Goal: Task Accomplishment & Management: Use online tool/utility

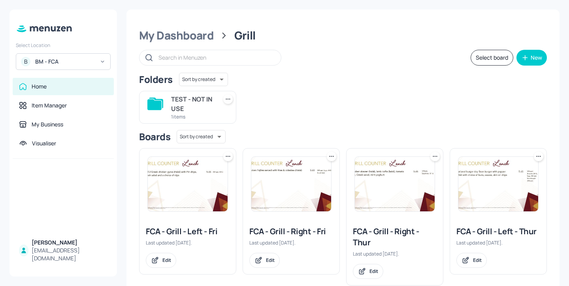
click at [94, 62] on div "BM - FCA" at bounding box center [65, 62] width 60 height 8
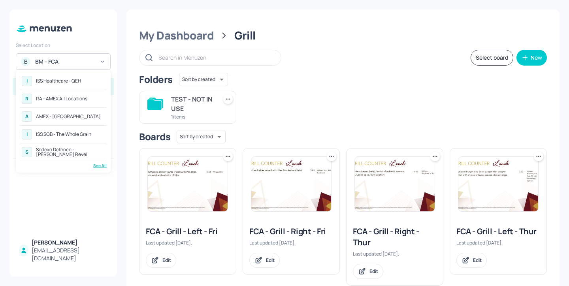
click at [100, 166] on div "See All" at bounding box center [63, 166] width 87 height 6
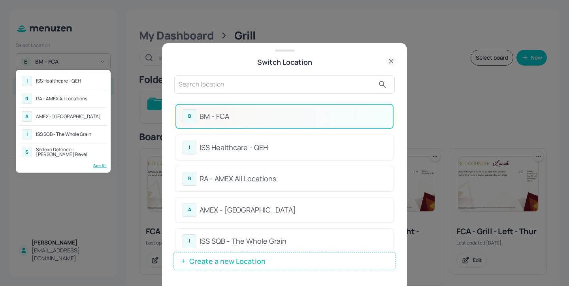
click at [231, 86] on div at bounding box center [284, 143] width 569 height 286
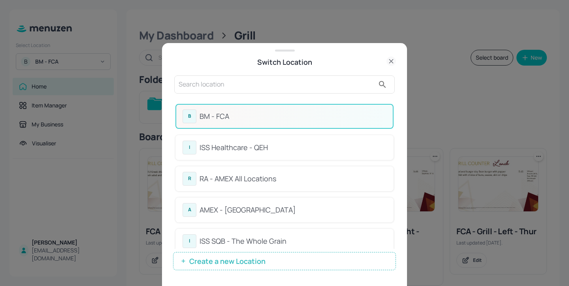
click at [216, 84] on input "text" at bounding box center [277, 84] width 196 height 13
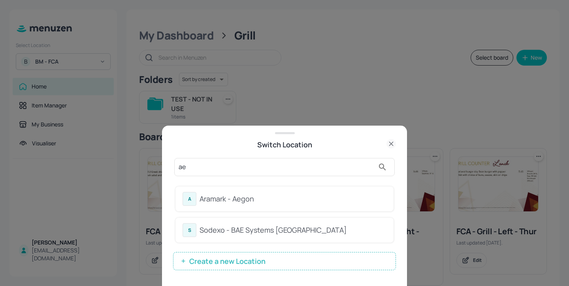
type input "ae"
click at [319, 143] on div "Switch Location" at bounding box center [284, 144] width 223 height 11
click at [293, 197] on div "Aramark - Aegon" at bounding box center [293, 199] width 187 height 11
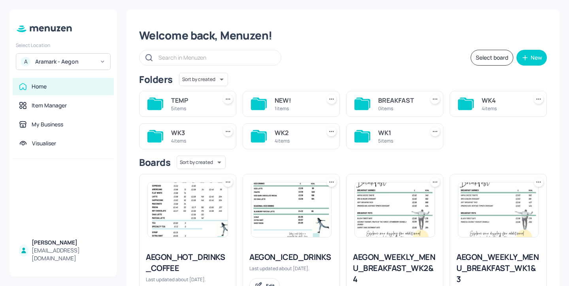
click at [496, 93] on div "WK4 4 items" at bounding box center [498, 104] width 97 height 26
click at [498, 102] on div "WK4" at bounding box center [503, 100] width 43 height 9
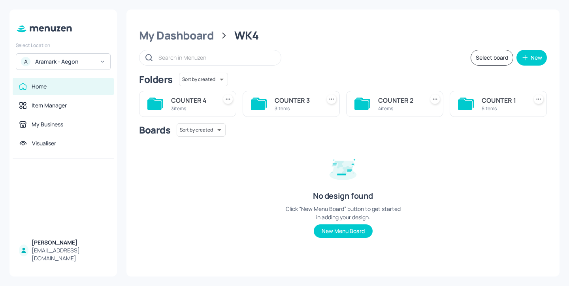
click at [74, 64] on div "Aramark - Aegon" at bounding box center [65, 62] width 60 height 8
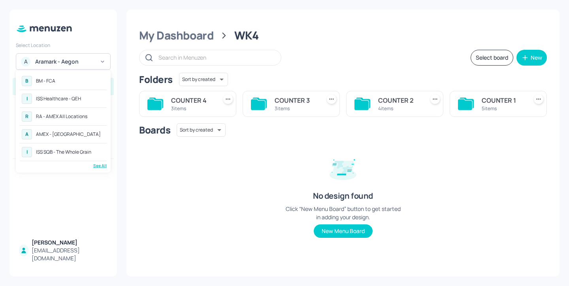
click at [101, 169] on div "B BM - FCA I ISS Healthcare - QEH R RA - AMEX All Locations A AMEX - Frankfurt …" at bounding box center [63, 121] width 95 height 103
click at [102, 166] on div "See All" at bounding box center [63, 166] width 87 height 6
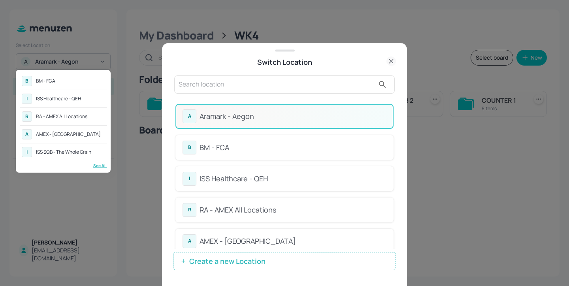
click at [297, 98] on div at bounding box center [284, 143] width 569 height 286
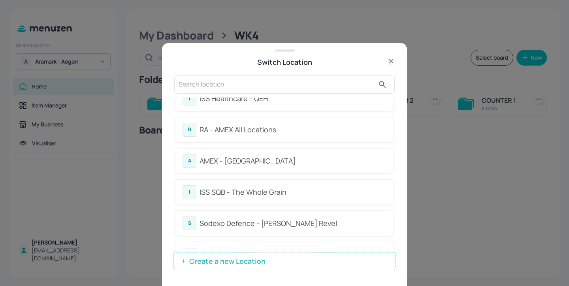
scroll to position [81, 0]
click at [270, 82] on input "text" at bounding box center [277, 84] width 196 height 13
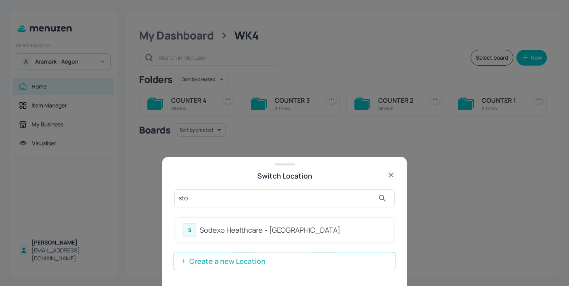
scroll to position [0, 0]
type input "stok"
click at [348, 235] on div "Sodexo Healthcare - Stoke Mandeville" at bounding box center [293, 230] width 187 height 11
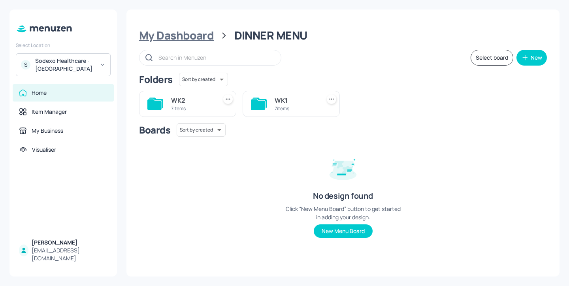
click at [210, 40] on div "My Dashboard" at bounding box center [176, 35] width 75 height 14
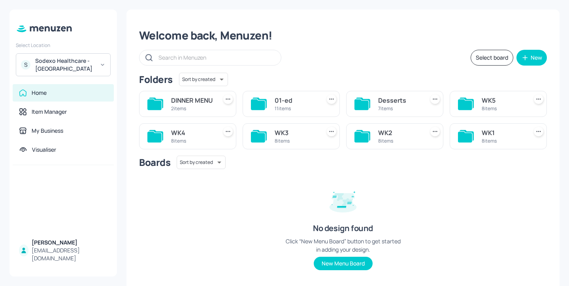
click at [202, 138] on div "WK4" at bounding box center [192, 132] width 43 height 9
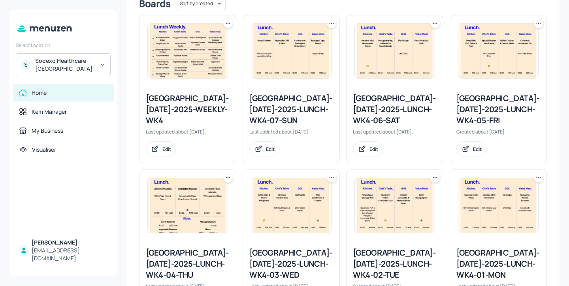
scroll to position [260, 0]
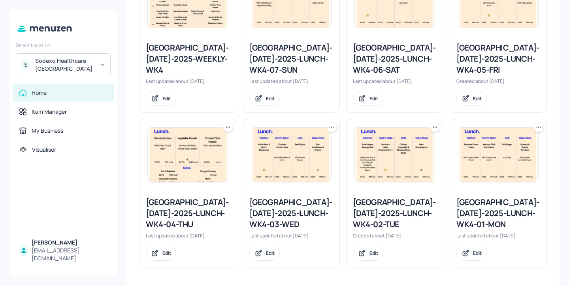
click at [475, 213] on div "[GEOGRAPHIC_DATA]-[DATE]-2025-LUNCH-WK4-01-MON" at bounding box center [499, 213] width 84 height 33
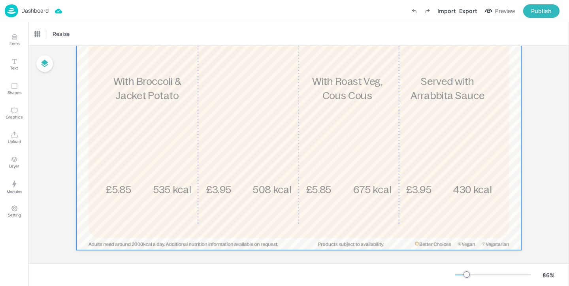
scroll to position [185, 0]
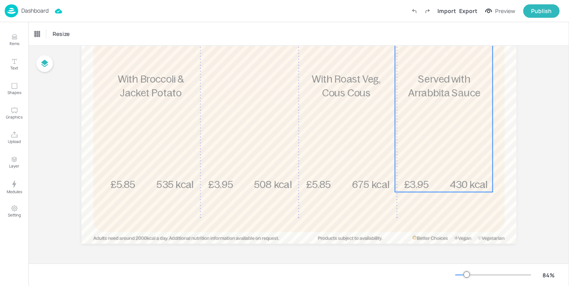
click at [454, 184] on span "430 kcal" at bounding box center [469, 184] width 38 height 11
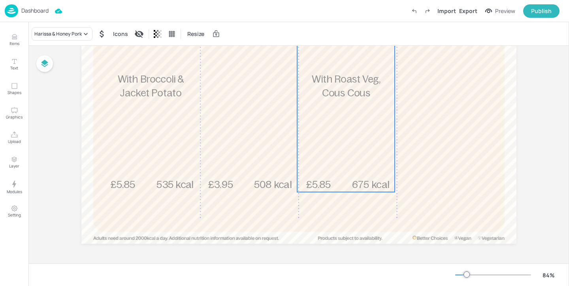
click at [332, 163] on div "£5.85 Harissa & Honey Pork With Roast Veg, Cous Cous 675 kcal" at bounding box center [346, 96] width 98 height 191
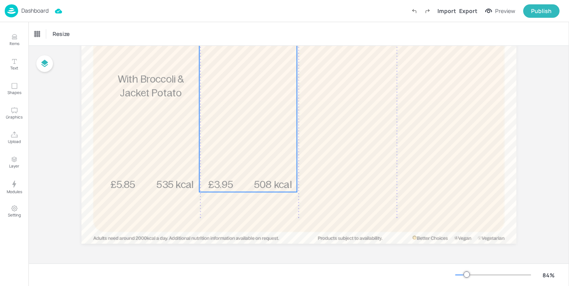
click at [245, 166] on div "£3.95 Singapore Noodles 508 kcal" at bounding box center [248, 96] width 98 height 191
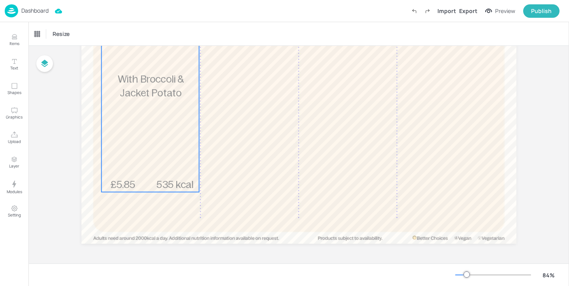
click at [189, 172] on div "£5.85 Butterfly Chicken Breast With Broccoli & Jacket Potato 535 kcal" at bounding box center [150, 96] width 98 height 191
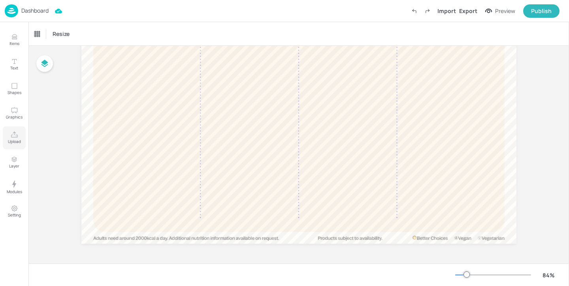
click at [16, 134] on icon "Upload" at bounding box center [15, 135] width 8 height 8
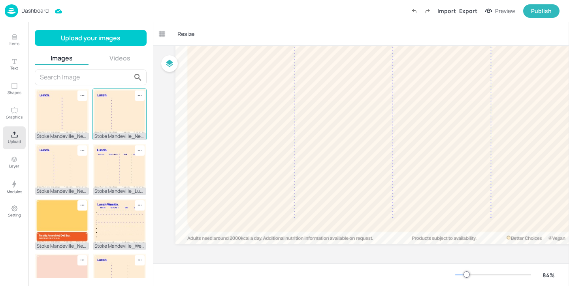
click at [115, 126] on img at bounding box center [120, 111] width 54 height 44
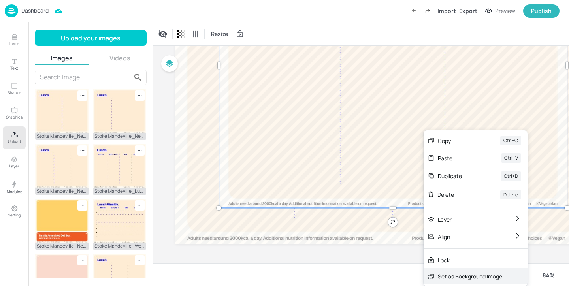
click at [473, 271] on div "Set as Background Image" at bounding box center [476, 276] width 104 height 16
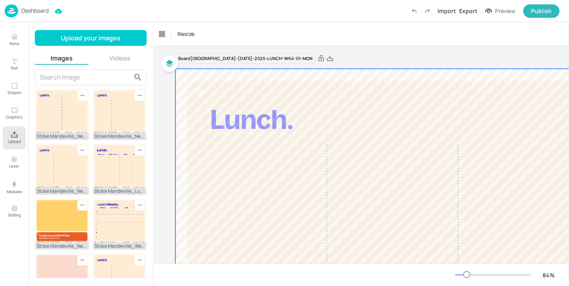
scroll to position [0, 0]
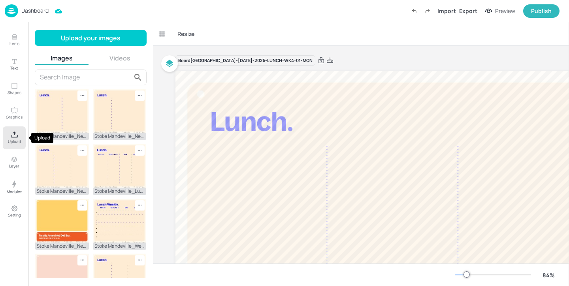
click at [11, 136] on icon "Upload" at bounding box center [15, 135] width 8 height 8
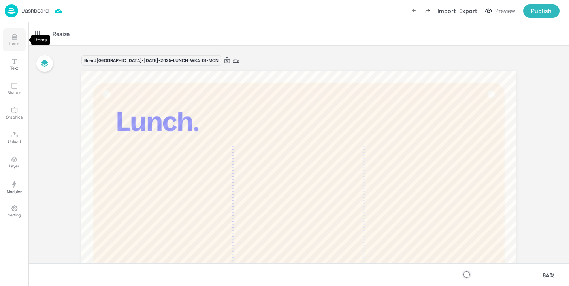
click at [15, 41] on p "Items" at bounding box center [14, 44] width 10 height 6
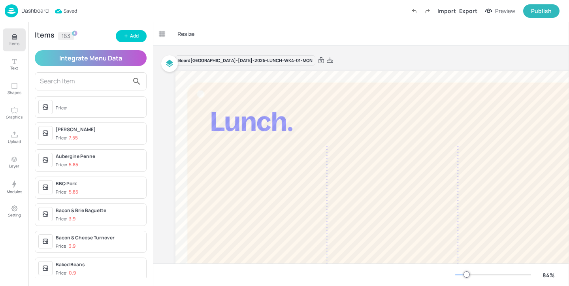
scroll to position [37, 0]
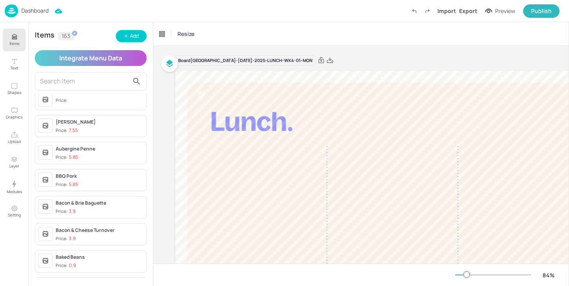
click at [77, 81] on input "text" at bounding box center [84, 81] width 89 height 13
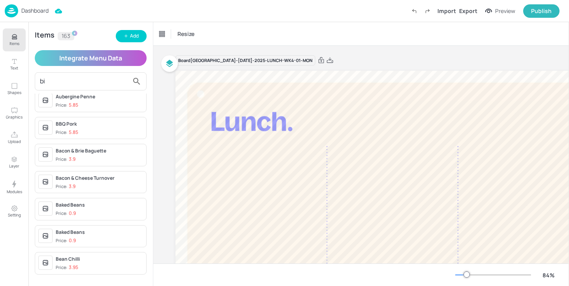
scroll to position [0, 0]
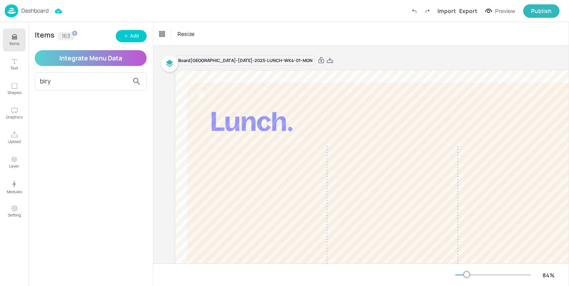
type input "biry"
click at [132, 37] on div "Add" at bounding box center [134, 36] width 9 height 8
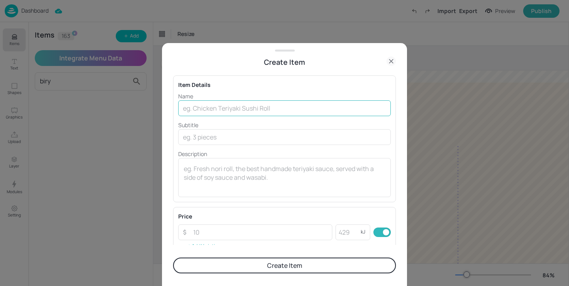
click at [233, 109] on input "text" at bounding box center [284, 108] width 213 height 16
click at [252, 109] on input "text" at bounding box center [284, 108] width 213 height 16
paste input "Chicken Biryani"
type input "Chicken Biryani"
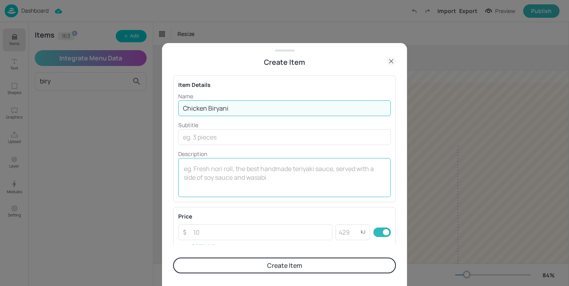
click at [212, 162] on div "x ​" at bounding box center [284, 177] width 213 height 39
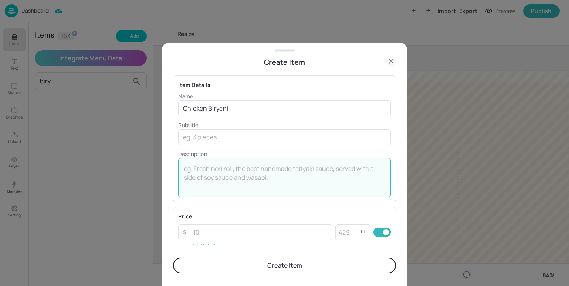
paste textarea "451kcal"
type textarea "451kcal"
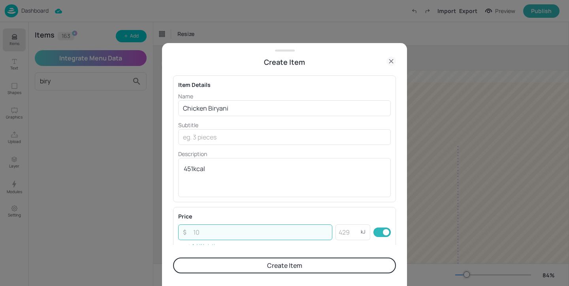
click at [247, 231] on input "number" at bounding box center [261, 233] width 144 height 16
paste input "5.85"
type input "5.85"
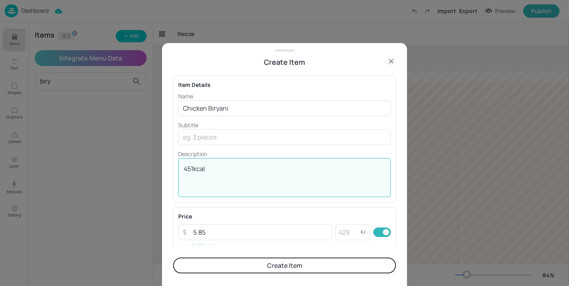
drag, startPoint x: 217, startPoint y: 169, endPoint x: 175, endPoint y: 163, distance: 43.0
click at [175, 163] on div "Item Details Name Chicken Biryani ​ Subtitle ​ Description 451kcal x ​" at bounding box center [284, 138] width 223 height 127
click at [353, 232] on input "number" at bounding box center [348, 233] width 25 height 16
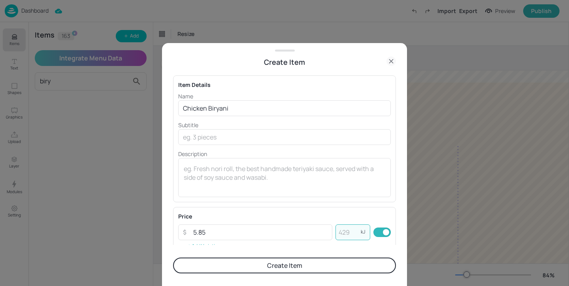
paste input "451"
type input "451"
click at [347, 266] on button "Create Item" at bounding box center [284, 266] width 223 height 16
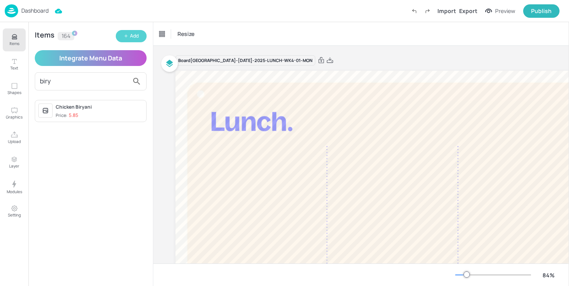
click at [130, 36] on div "Add" at bounding box center [134, 36] width 9 height 8
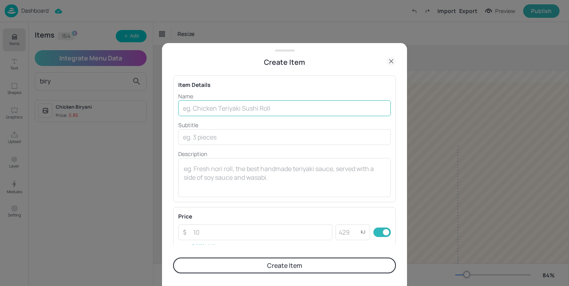
click at [210, 107] on input "text" at bounding box center [284, 108] width 213 height 16
paste input "Beef Stew"
type input "Beef Stew"
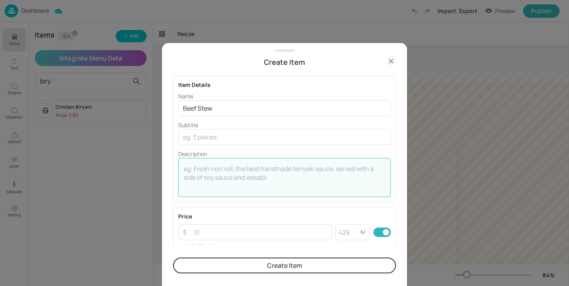
click at [236, 174] on textarea at bounding box center [285, 177] width 202 height 26
paste textarea "& Mash"
type textarea "& Mash"
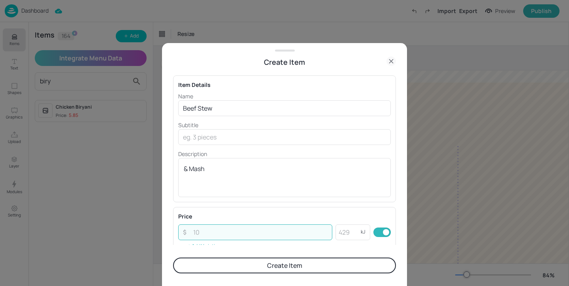
click at [230, 230] on input "number" at bounding box center [261, 233] width 144 height 16
click at [349, 226] on input "number" at bounding box center [348, 233] width 25 height 16
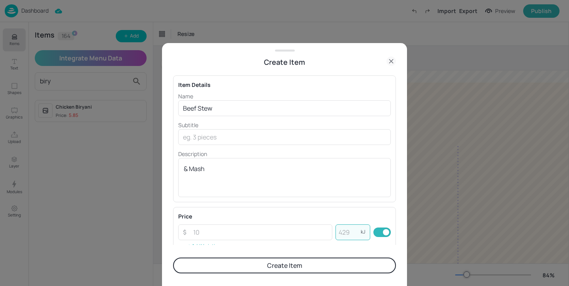
paste input "433"
type input "433"
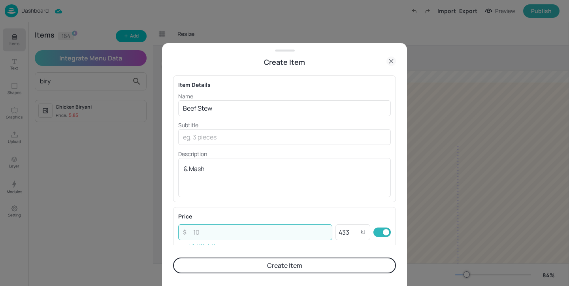
click at [211, 234] on input "number" at bounding box center [261, 233] width 144 height 16
paste input "5.85"
type input "5.85"
click at [228, 266] on button "Create Item" at bounding box center [284, 266] width 223 height 16
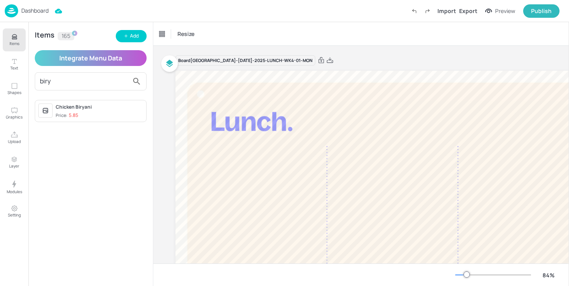
click at [96, 111] on div "Chicken Biryani Price: 5.85" at bounding box center [99, 111] width 87 height 15
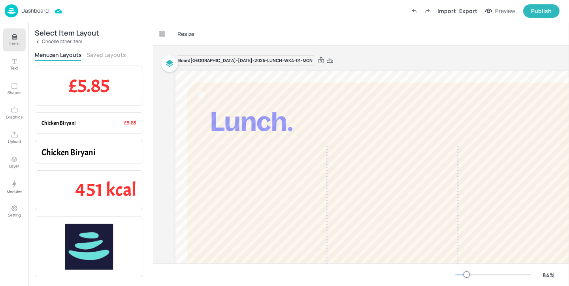
click at [109, 52] on button "Saved Layouts" at bounding box center [107, 55] width 40 height 8
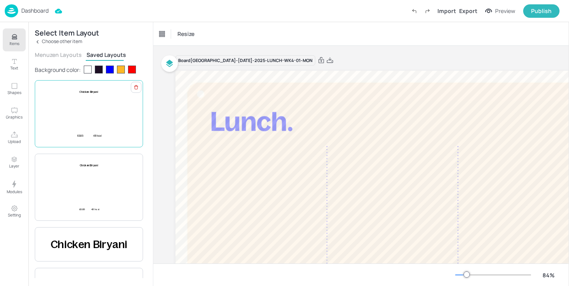
click at [115, 100] on div "£5.85 Chicken Biryani 451 kcal" at bounding box center [89, 113] width 95 height 47
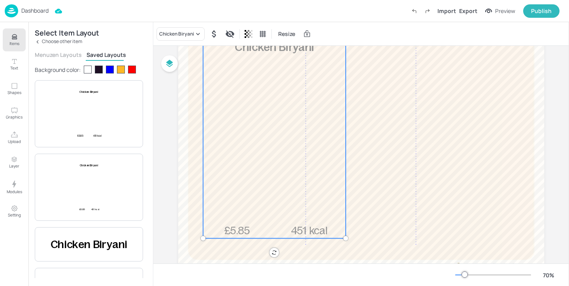
scroll to position [103, 0]
click at [306, 164] on div "£5.85 Chicken Biryani 451 kcal" at bounding box center [274, 137] width 143 height 199
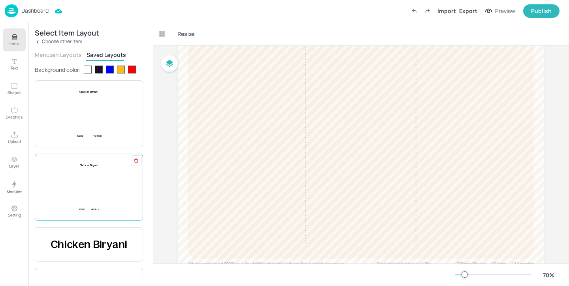
click at [85, 198] on div "£5.85 Chicken Biryani 451 kcal" at bounding box center [88, 187] width 23 height 47
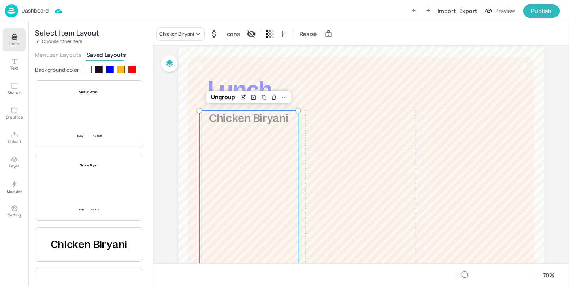
scroll to position [24, 0]
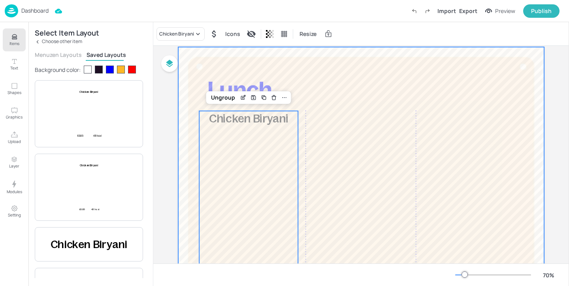
click at [376, 94] on div at bounding box center [361, 197] width 366 height 301
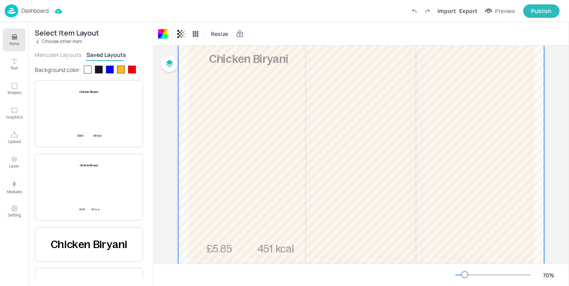
scroll to position [78, 0]
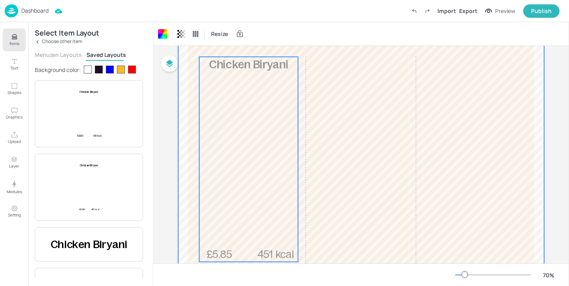
click at [254, 101] on div "£5.85 Chicken Biryani 451 kcal" at bounding box center [248, 159] width 99 height 205
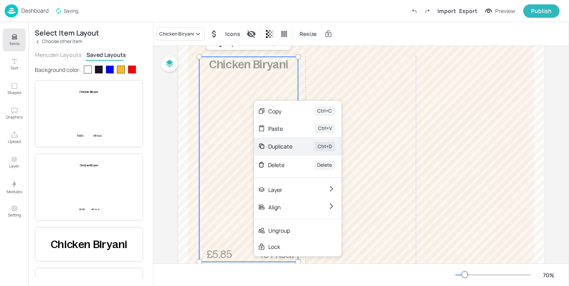
click at [283, 148] on div "Duplicate" at bounding box center [280, 146] width 24 height 8
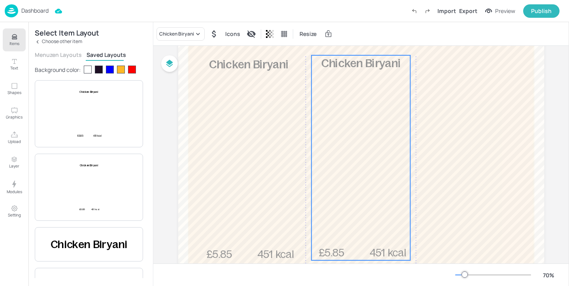
drag, startPoint x: 289, startPoint y: 148, endPoint x: 366, endPoint y: 144, distance: 76.8
click at [366, 144] on div "£5.85 Chicken Biryani 451 kcal" at bounding box center [360, 157] width 99 height 205
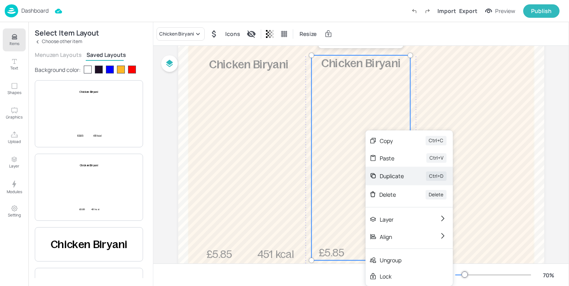
click at [376, 172] on div at bounding box center [373, 176] width 7 height 11
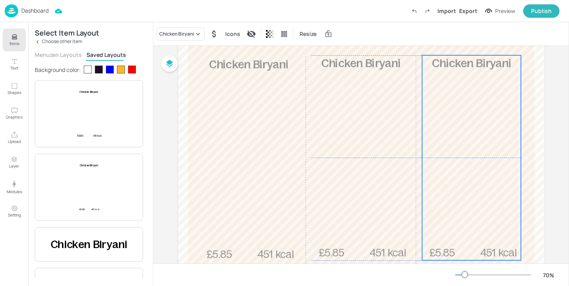
drag, startPoint x: 344, startPoint y: 136, endPoint x: 453, endPoint y: 134, distance: 109.1
click at [453, 134] on div "£5.85 Chicken Biryani 451 kcal" at bounding box center [471, 157] width 99 height 205
click at [453, 134] on div "£5.85 Chicken Biryani 451 kcal" at bounding box center [472, 159] width 99 height 205
click at [477, 136] on div "£5.85 Chicken Biryani 451 kcal" at bounding box center [472, 159] width 99 height 205
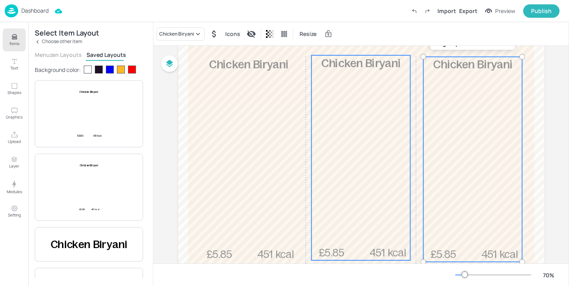
click at [336, 112] on div "£5.85 Chicken Biryani 451 kcal" at bounding box center [360, 157] width 99 height 205
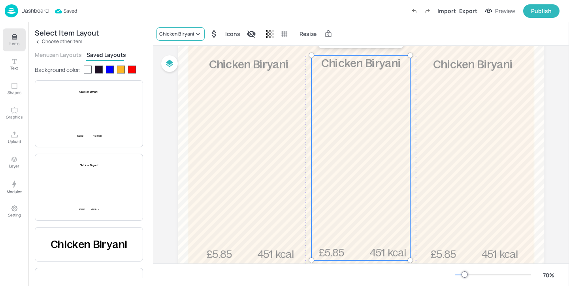
click at [191, 34] on div "Chicken Biryani" at bounding box center [176, 33] width 35 height 7
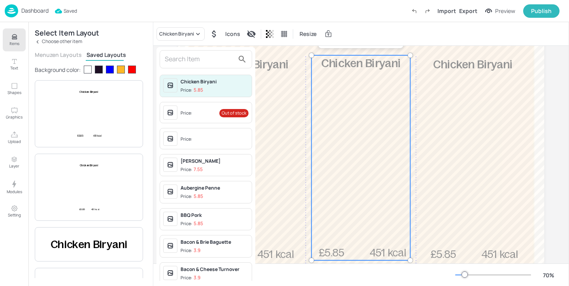
click at [195, 64] on input "text" at bounding box center [200, 59] width 70 height 13
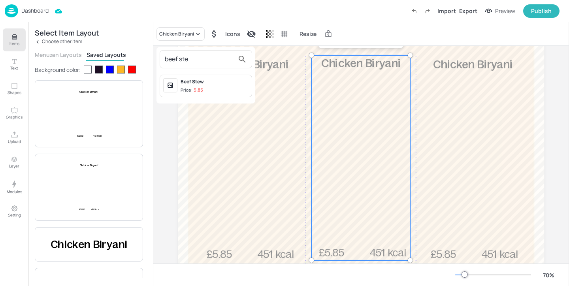
type input "beef ste"
click at [215, 80] on div "Beef Stew" at bounding box center [215, 81] width 68 height 7
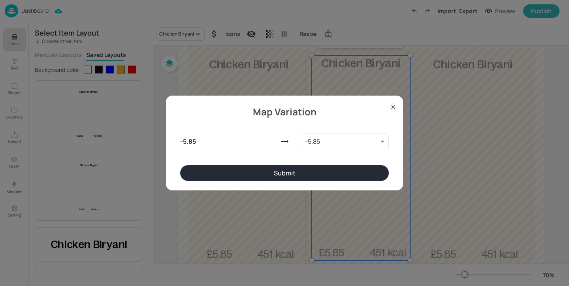
click at [319, 165] on div "- 5.85 - 5.85 9699307 ​" at bounding box center [284, 140] width 209 height 51
click at [319, 173] on button "Submit" at bounding box center [284, 173] width 209 height 16
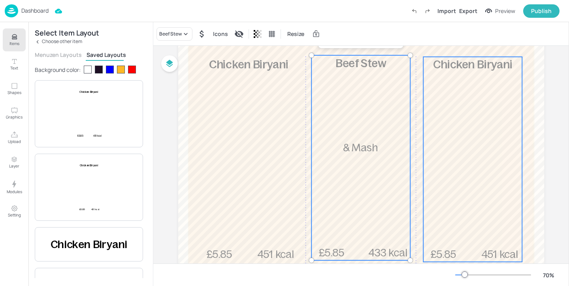
click at [468, 166] on div "£5.85 Chicken Biryani 451 kcal" at bounding box center [472, 159] width 99 height 205
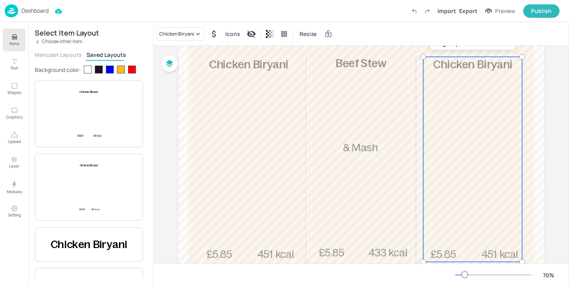
click at [183, 42] on div "Chicken Biryani Icons Resize" at bounding box center [361, 33] width 416 height 23
click at [183, 37] on div "Chicken Biryani" at bounding box center [181, 33] width 48 height 13
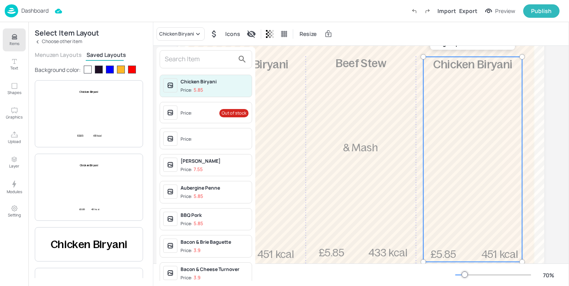
click at [183, 59] on input "text" at bounding box center [200, 59] width 70 height 13
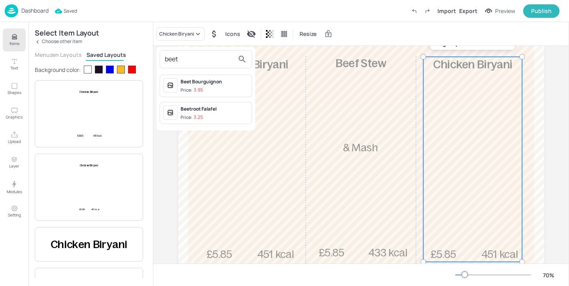
type input "beet"
click at [217, 88] on span "Price: 3.95" at bounding box center [215, 90] width 68 height 7
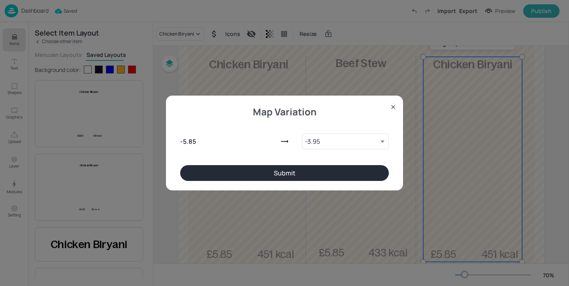
click at [349, 181] on div "Map Variation - 5.85 - 3.95 9188452 ​ Submit" at bounding box center [284, 143] width 237 height 95
click at [360, 170] on button "Submit" at bounding box center [284, 173] width 209 height 16
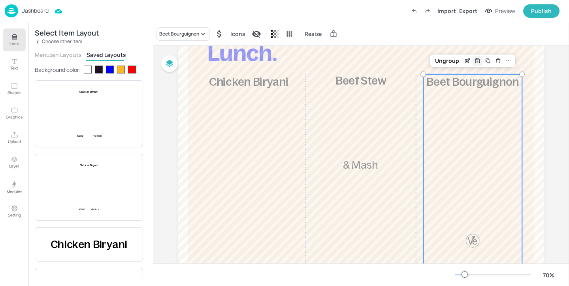
scroll to position [60, 0]
click at [466, 63] on icon "Edit Item" at bounding box center [467, 62] width 7 height 6
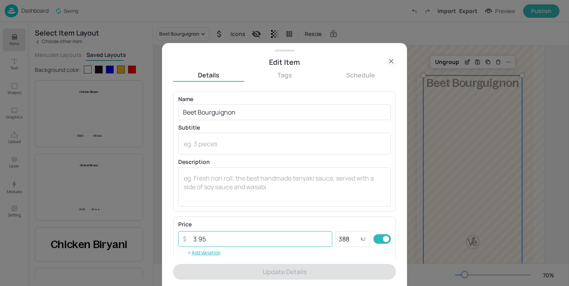
click at [217, 241] on input "3.95" at bounding box center [261, 239] width 144 height 16
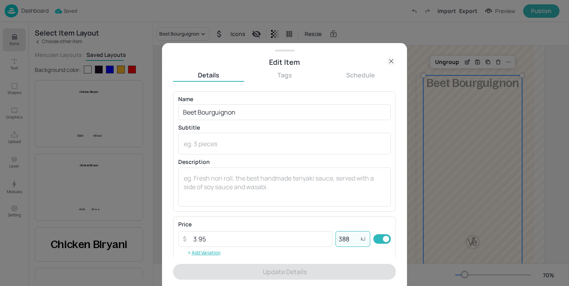
click at [350, 239] on input "388" at bounding box center [348, 239] width 25 height 16
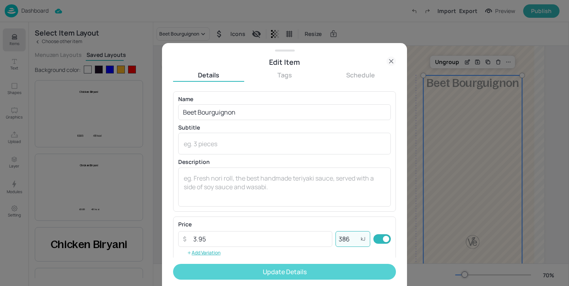
type input "386"
click at [295, 273] on button "Update Details" at bounding box center [284, 272] width 223 height 16
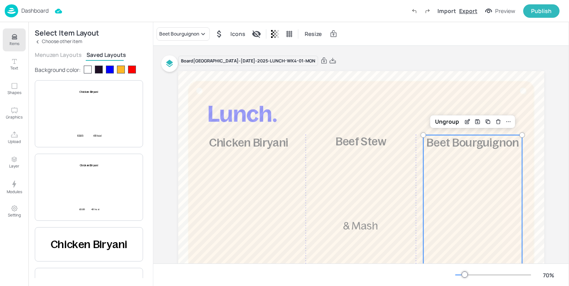
click at [472, 11] on div "Export" at bounding box center [468, 11] width 18 height 8
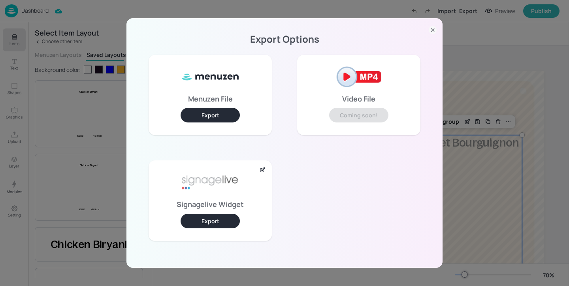
click at [198, 219] on button "Export" at bounding box center [210, 221] width 59 height 15
